Goal: Information Seeking & Learning: Learn about a topic

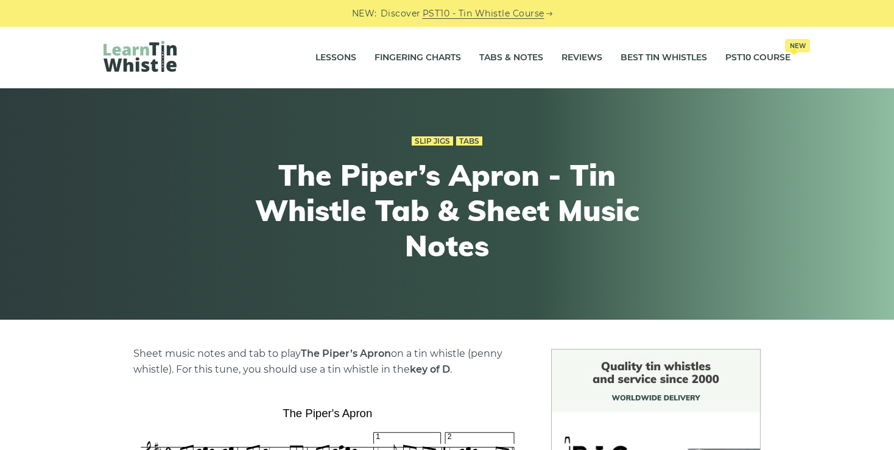
scroll to position [241, 0]
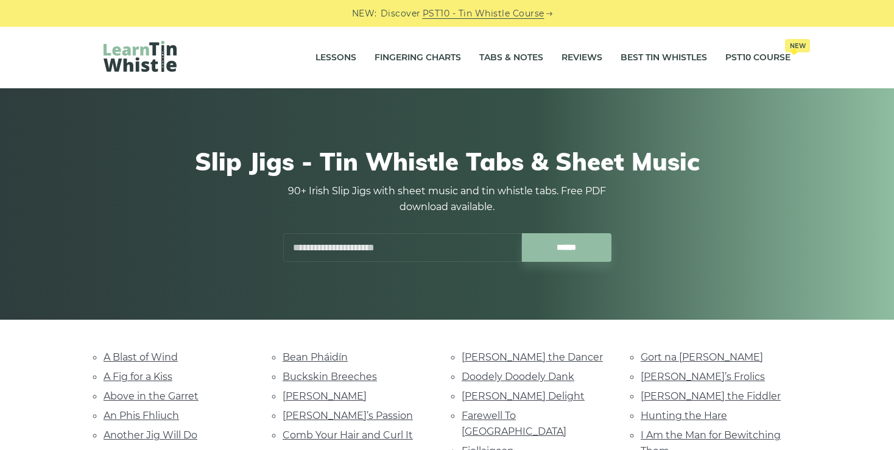
scroll to position [576, 0]
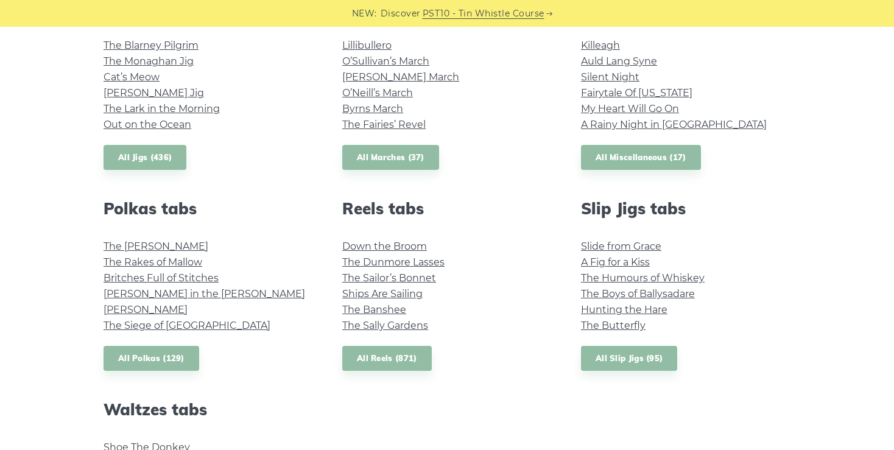
scroll to position [750, 0]
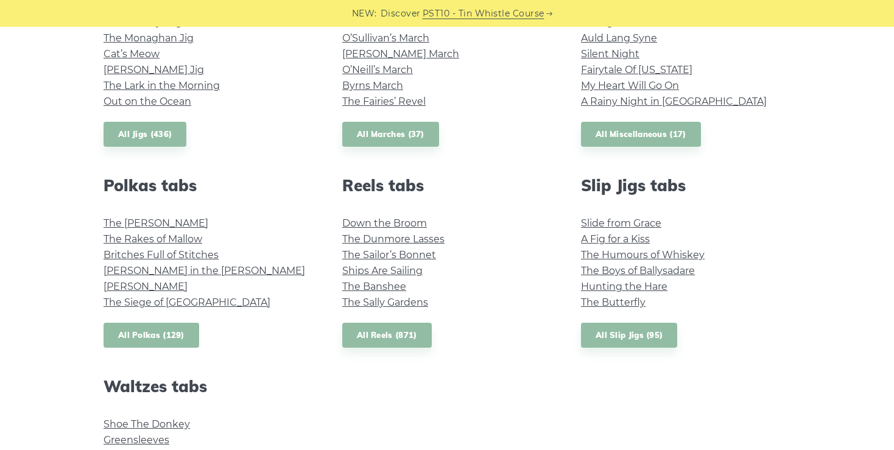
click at [169, 326] on link "All Polkas (129)" at bounding box center [151, 335] width 96 height 25
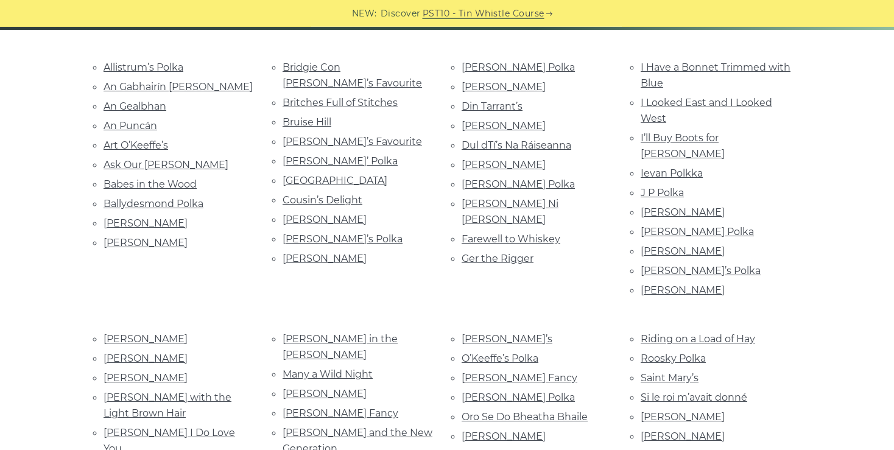
scroll to position [292, 0]
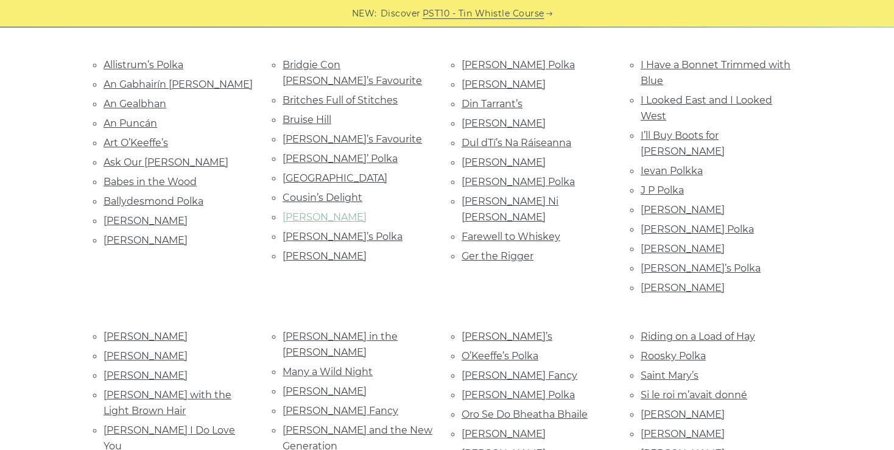
click at [332, 211] on link "Cuz Teehan’s" at bounding box center [324, 217] width 84 height 12
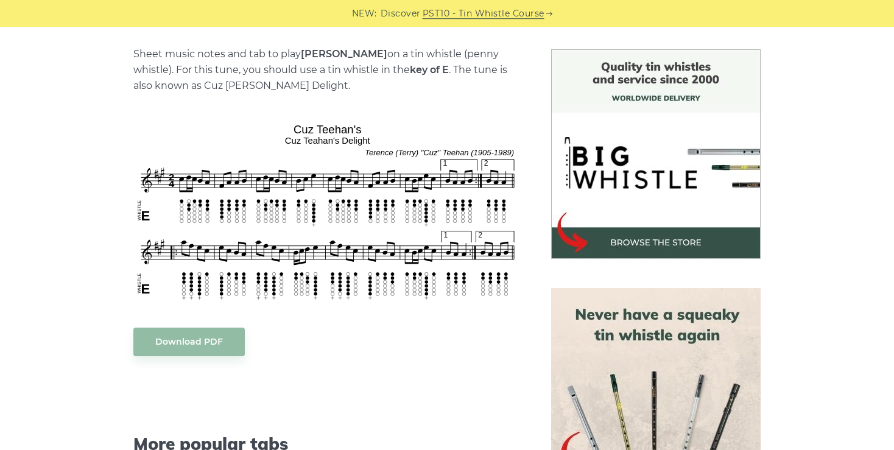
scroll to position [304, 0]
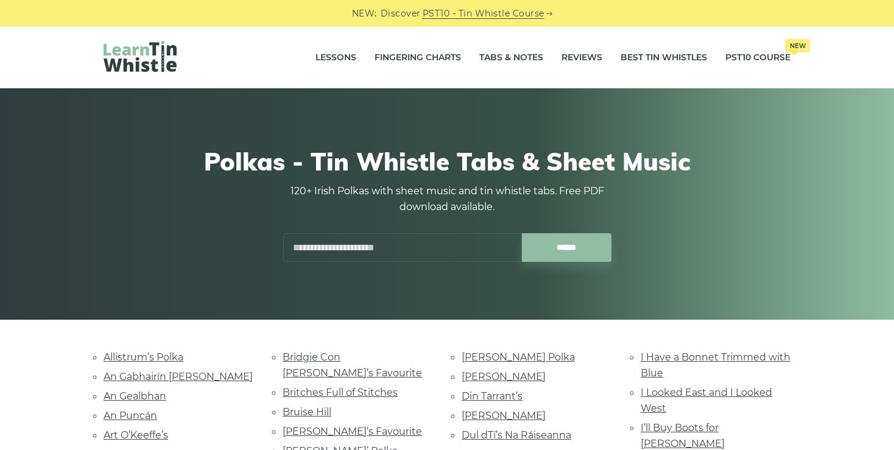
scroll to position [292, 0]
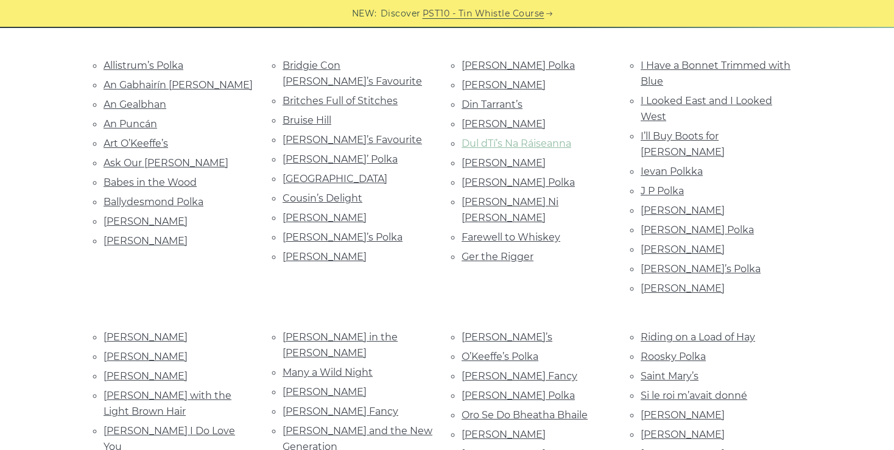
click at [495, 139] on link "Dul dTí’s Na Ráiseanna" at bounding box center [516, 144] width 110 height 12
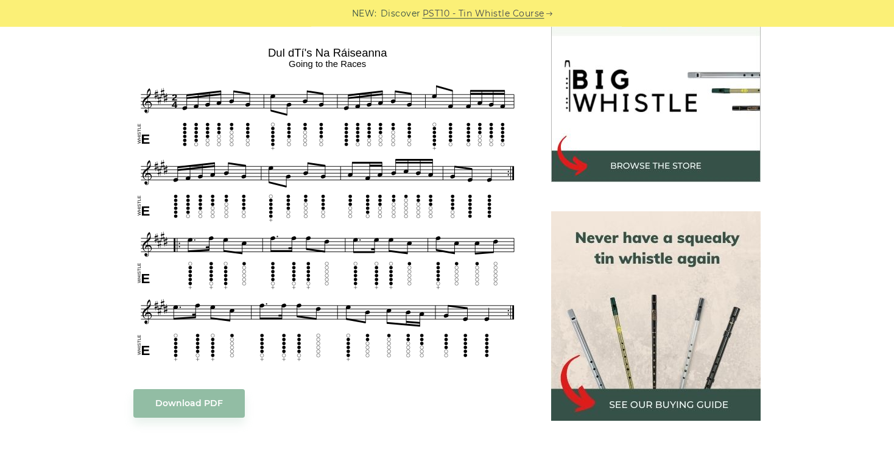
scroll to position [374, 0]
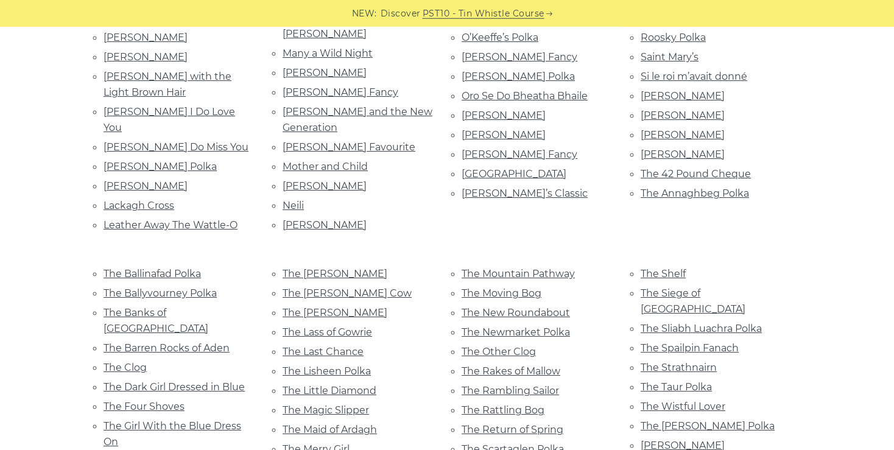
scroll to position [608, 0]
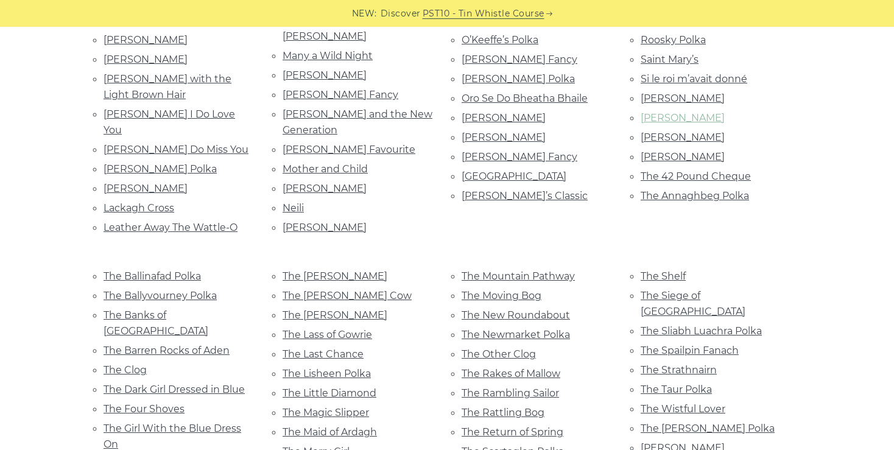
click at [651, 112] on link "[PERSON_NAME]" at bounding box center [682, 118] width 84 height 12
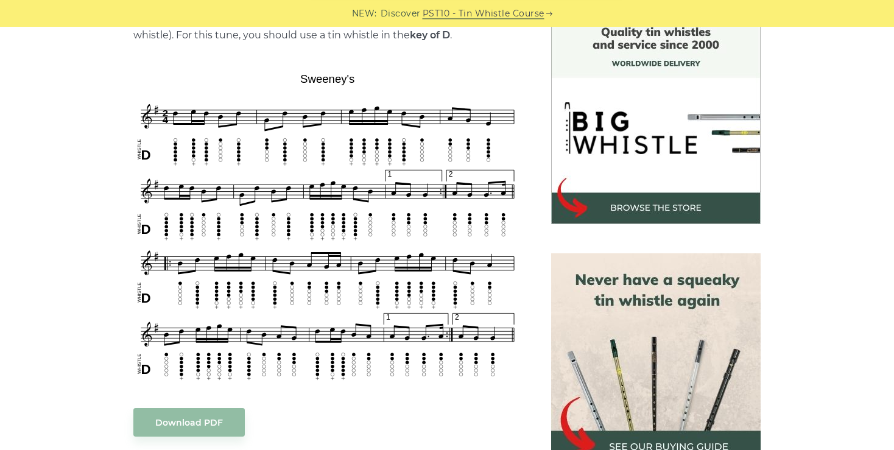
scroll to position [332, 0]
